Goal: Information Seeking & Learning: Learn about a topic

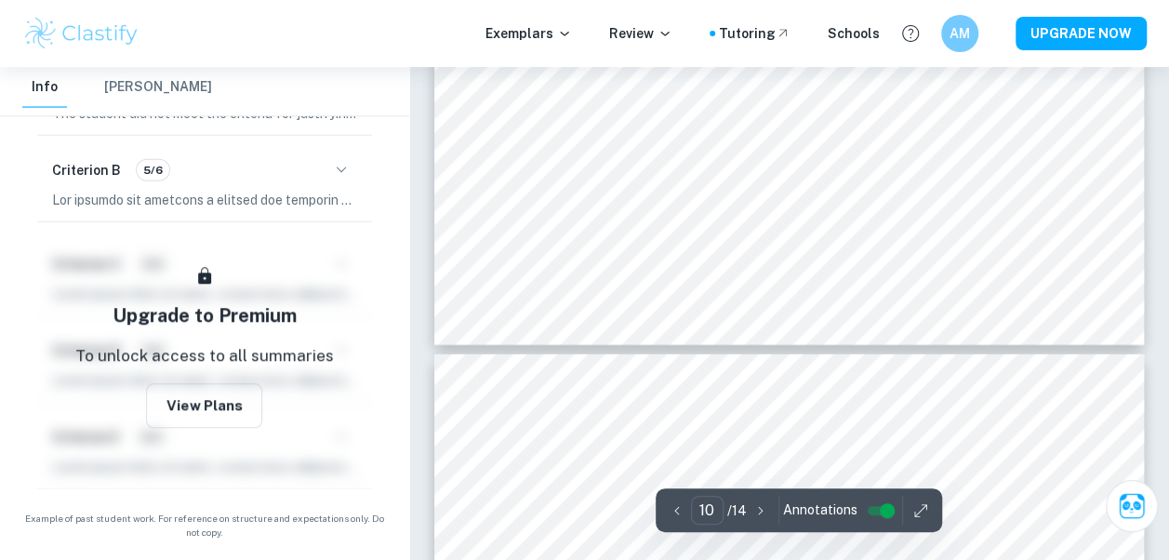
scroll to position [9380, 0]
